Goal: Transaction & Acquisition: Purchase product/service

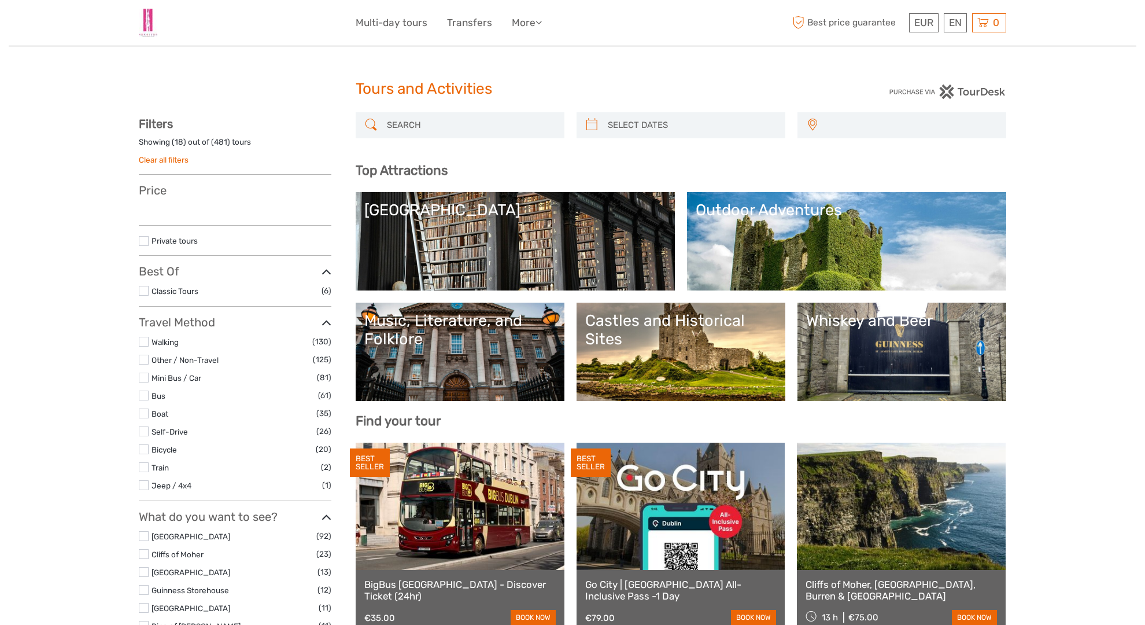
select select
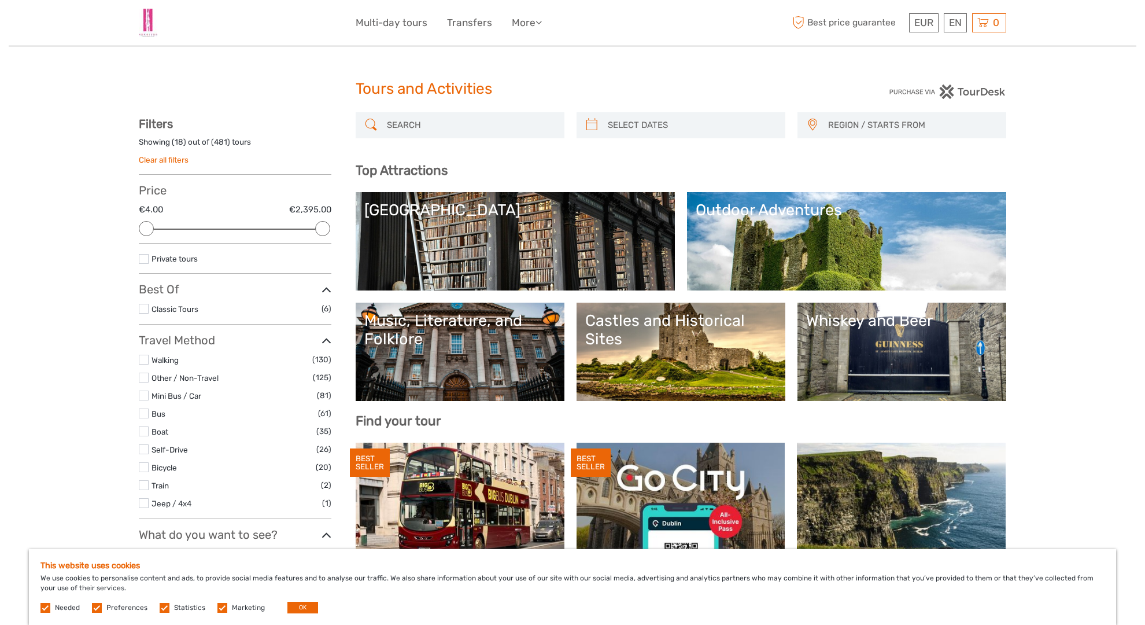
click at [461, 494] on link at bounding box center [460, 505] width 209 height 127
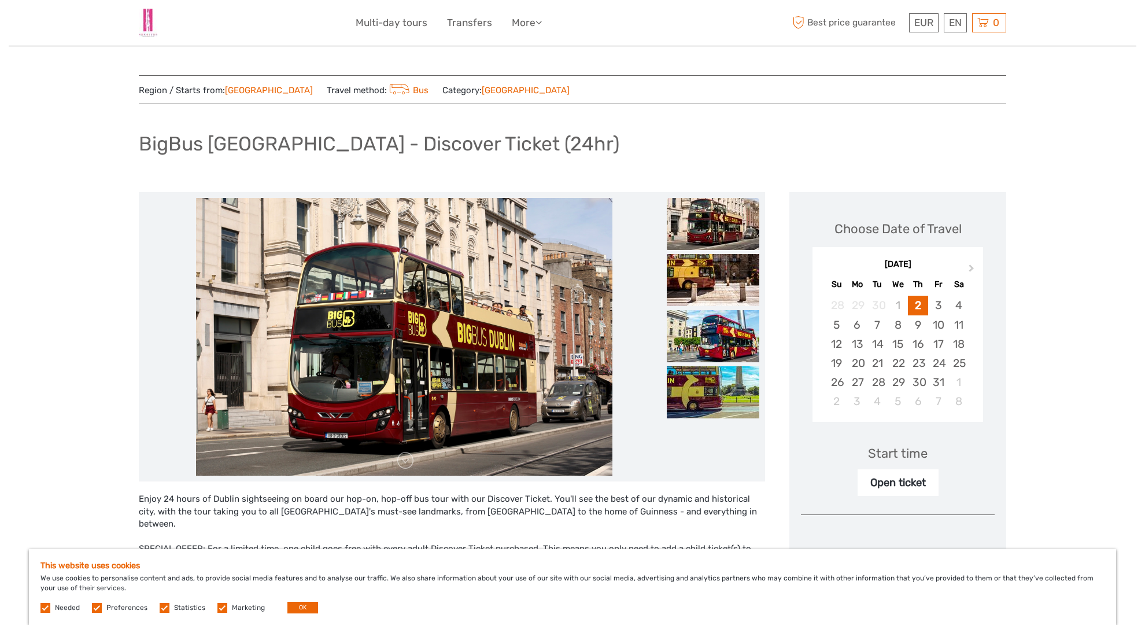
click at [901, 482] on div "Open ticket" at bounding box center [898, 482] width 81 height 27
click at [897, 482] on div "Open ticket" at bounding box center [898, 482] width 81 height 27
click at [898, 482] on div "Open ticket" at bounding box center [898, 482] width 81 height 27
